Goal: Task Accomplishment & Management: Use online tool/utility

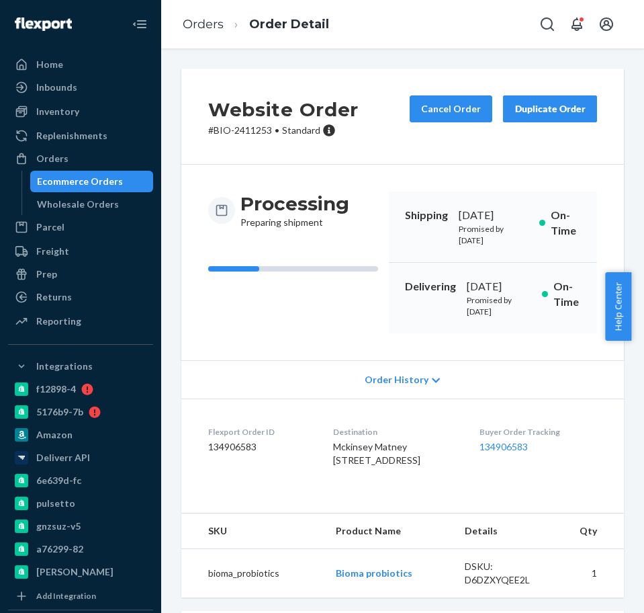
scroll to position [236, 0]
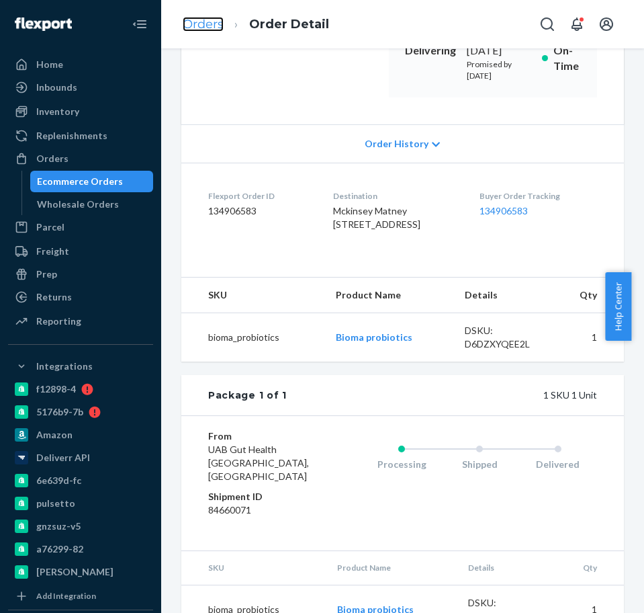
click at [212, 23] on link "Orders" at bounding box center [203, 24] width 41 height 15
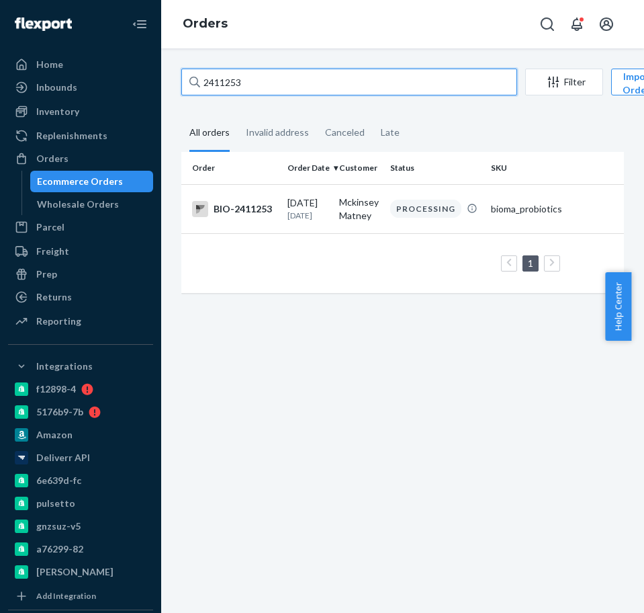
click at [304, 87] on input "2411253" at bounding box center [349, 82] width 336 height 27
paste input "2448534"
type input "2448534"
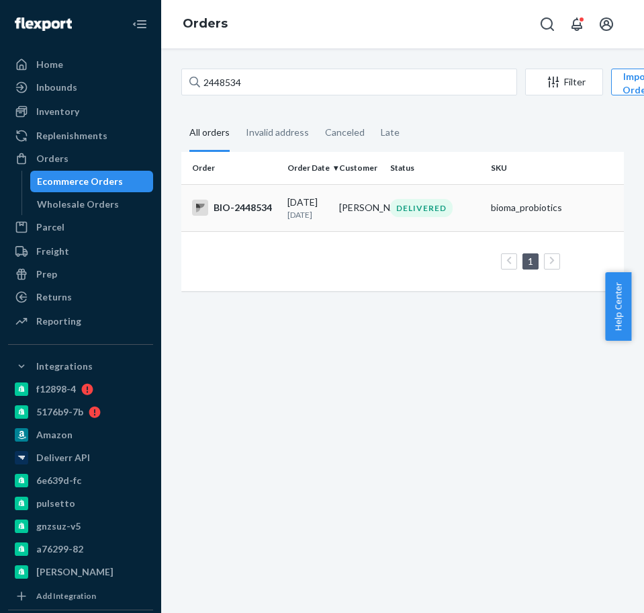
click at [239, 194] on td "BIO-2448534" at bounding box center [231, 207] width 101 height 47
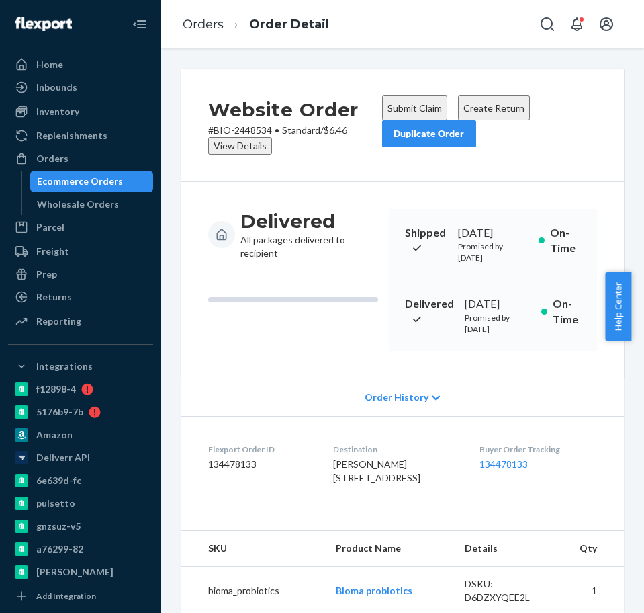
click at [502, 101] on button "Create Return" at bounding box center [494, 107] width 72 height 25
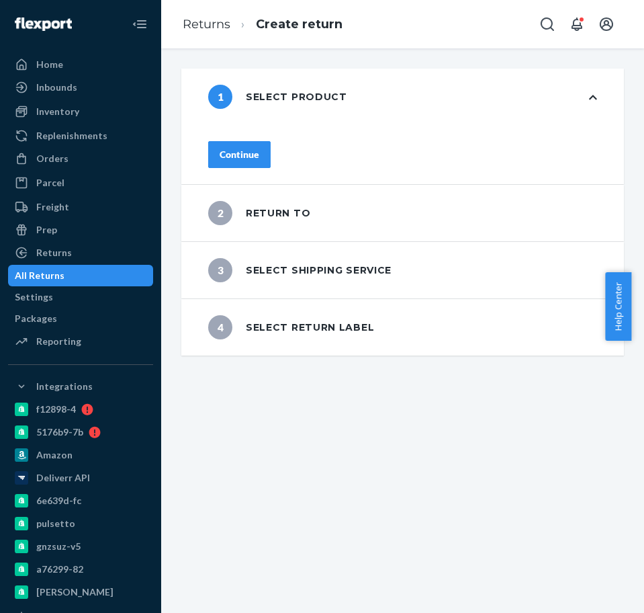
click at [269, 141] on button "Continue" at bounding box center [239, 154] width 62 height 27
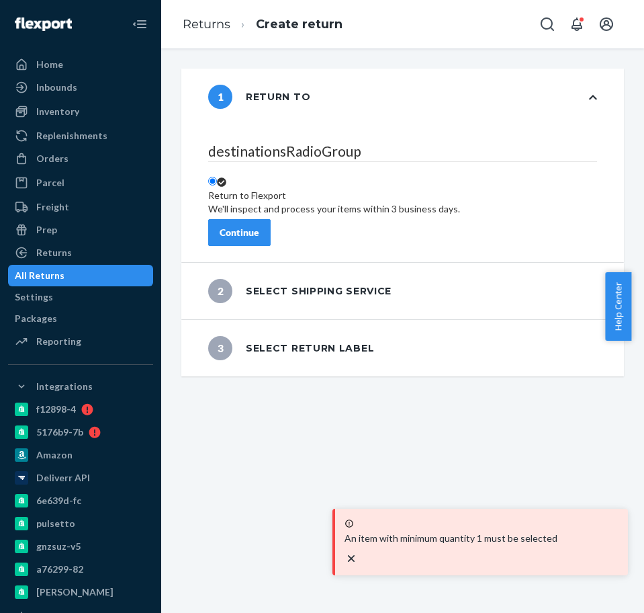
click at [259, 239] on div "Continue" at bounding box center [240, 232] width 40 height 13
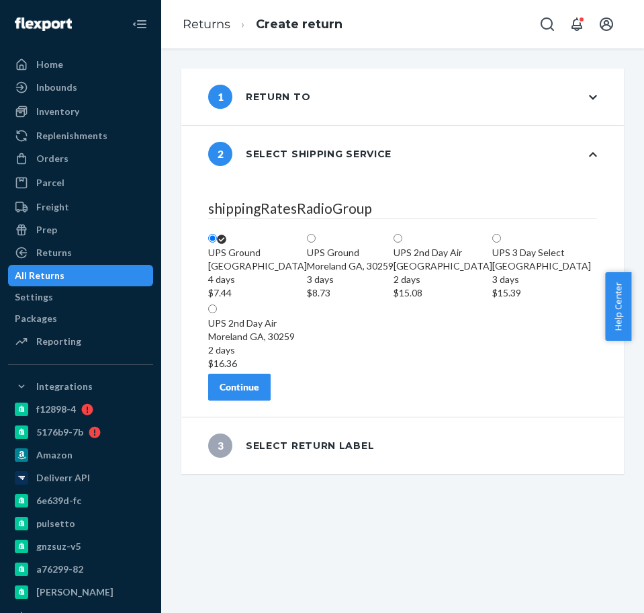
scroll to position [167, 0]
click at [259, 394] on div "Continue" at bounding box center [240, 386] width 40 height 13
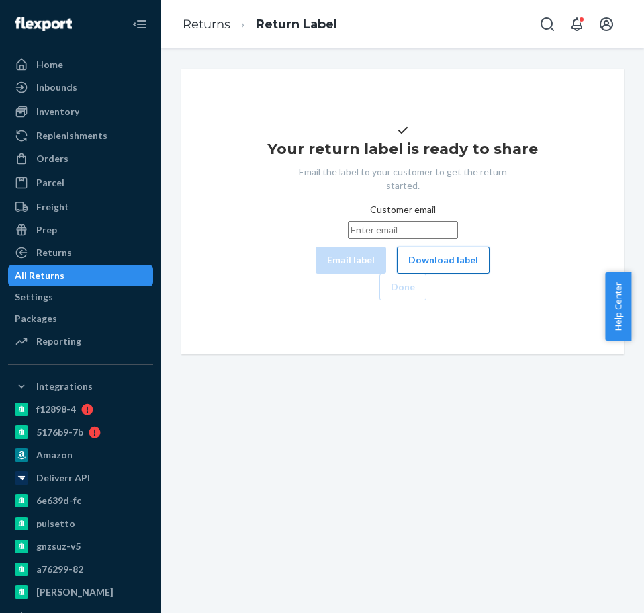
click at [403, 274] on button "Download label" at bounding box center [443, 260] width 93 height 27
